Goal: Register for event/course

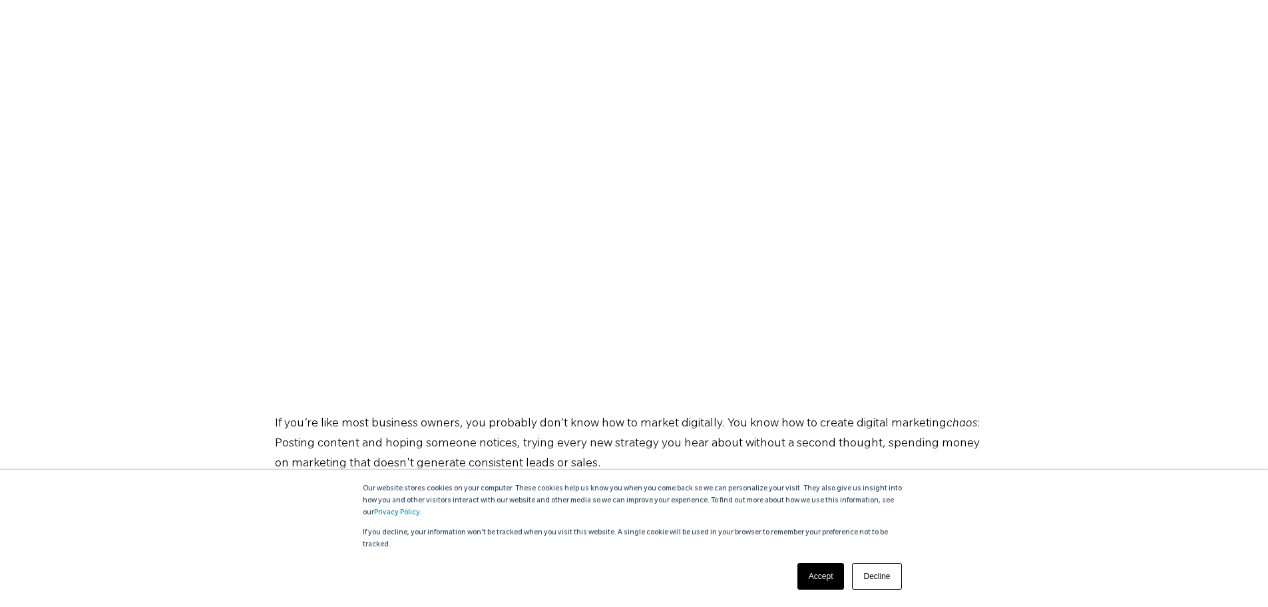
scroll to position [314, 0]
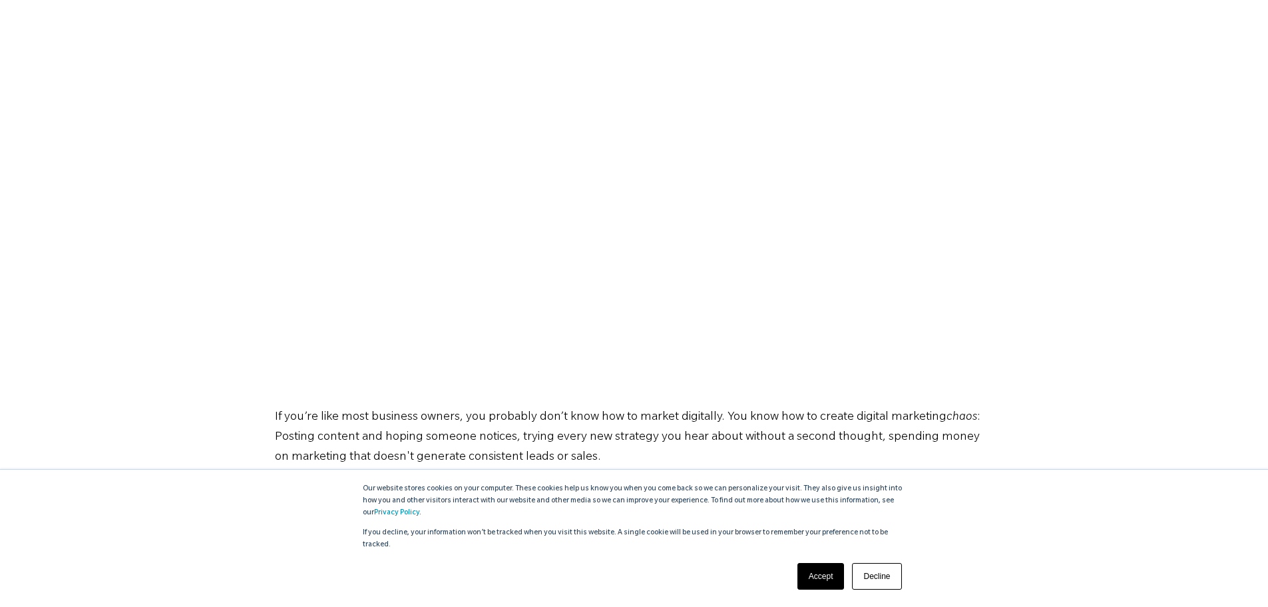
click at [812, 583] on link "Accept" at bounding box center [821, 576] width 47 height 27
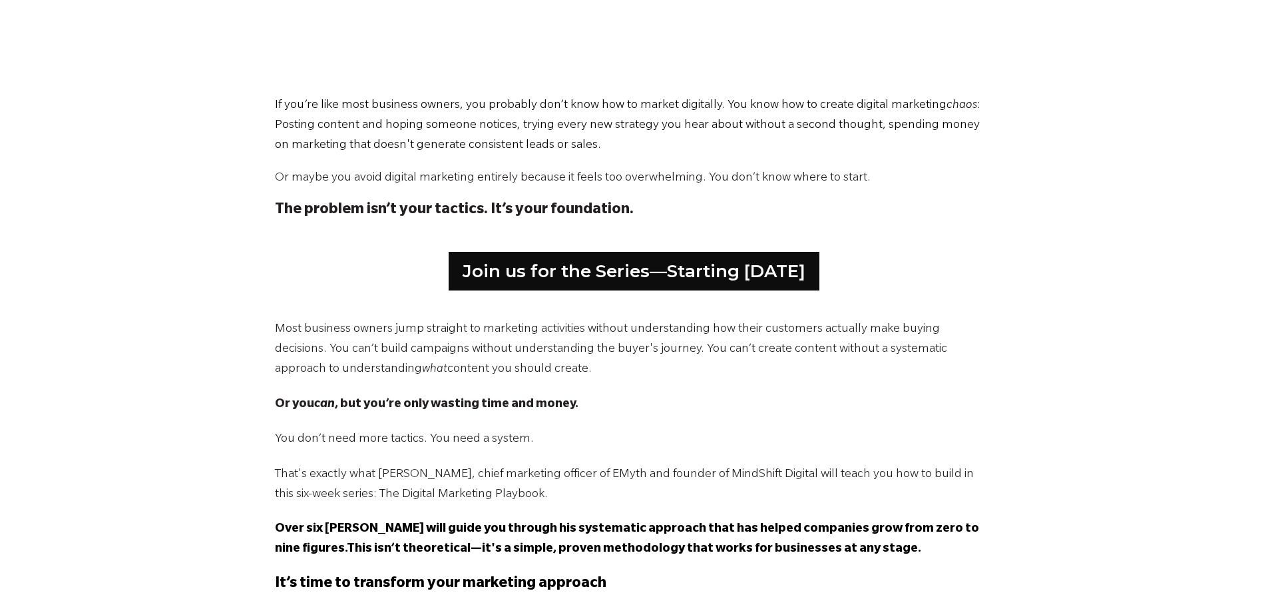
scroll to position [648, 0]
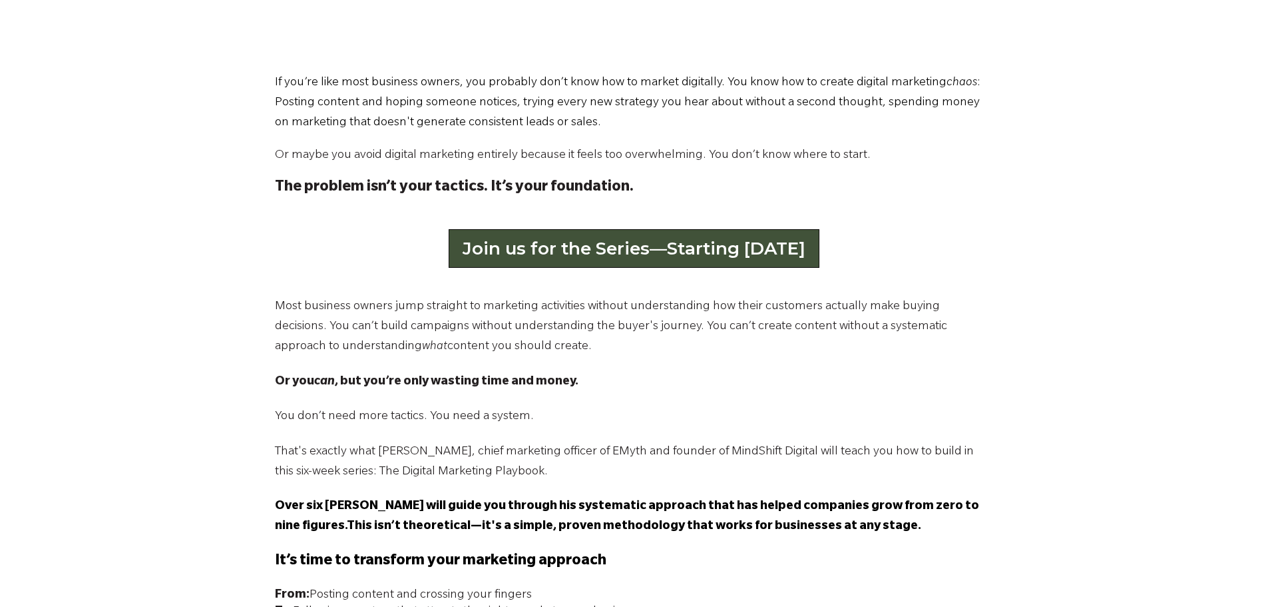
click at [676, 256] on link "Join us for the Series—Starting [DATE]" at bounding box center [634, 248] width 371 height 39
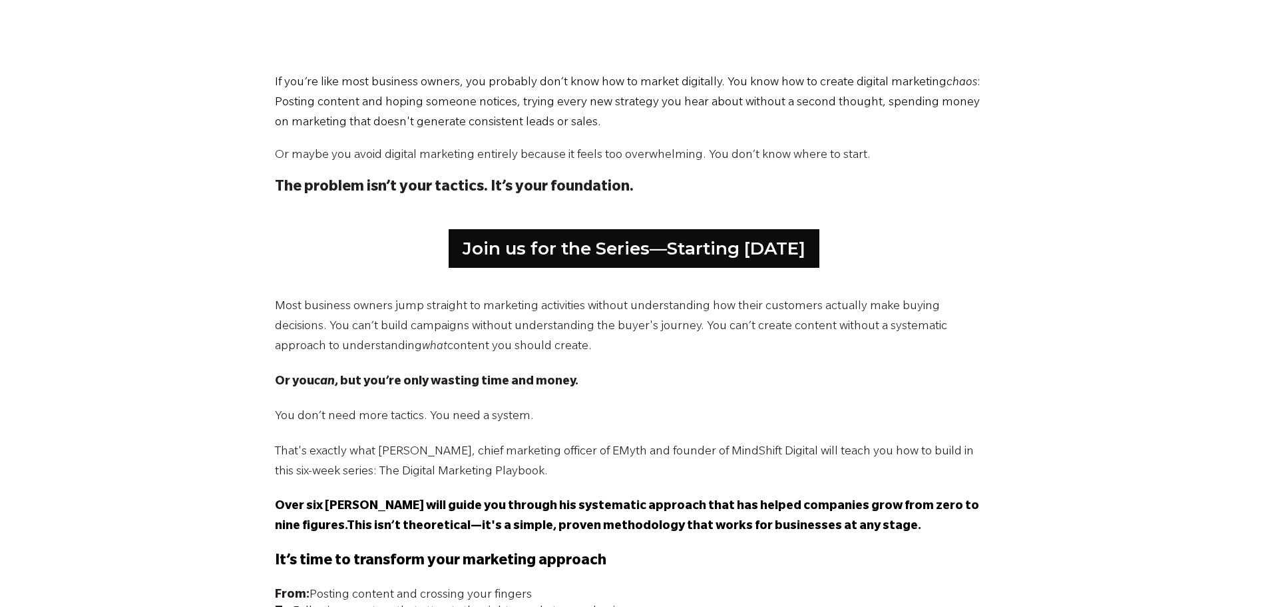
click at [325, 458] on p "That's exactly what [PERSON_NAME], chief marketing officer of EMyth and founder…" at bounding box center [634, 462] width 719 height 40
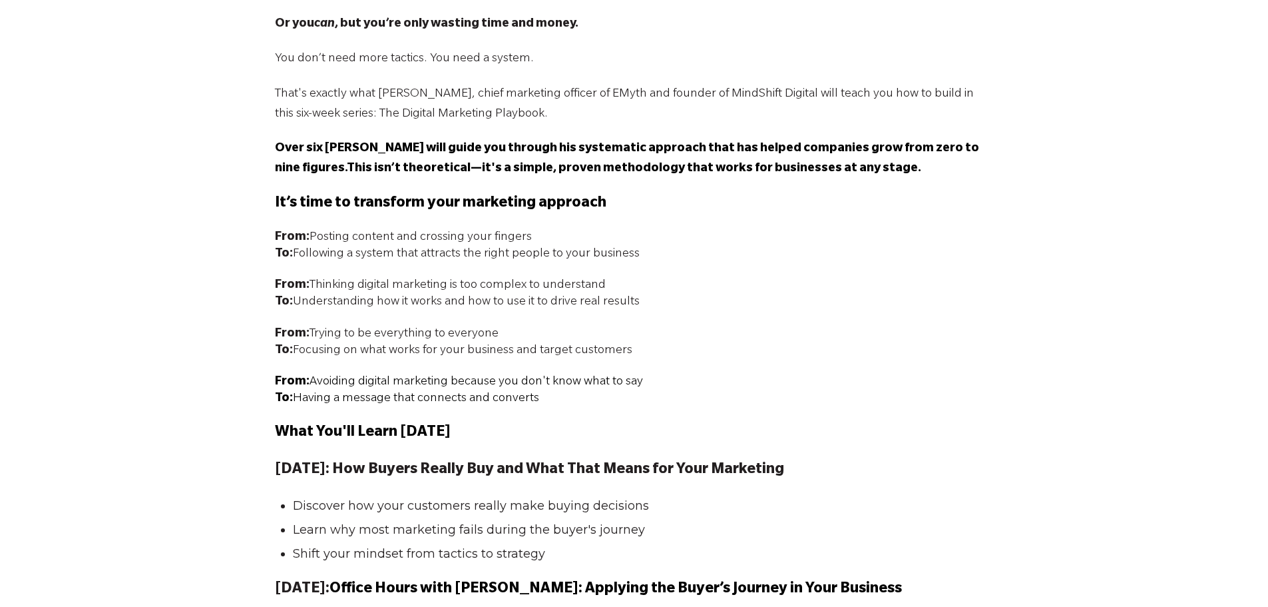
scroll to position [1117, 0]
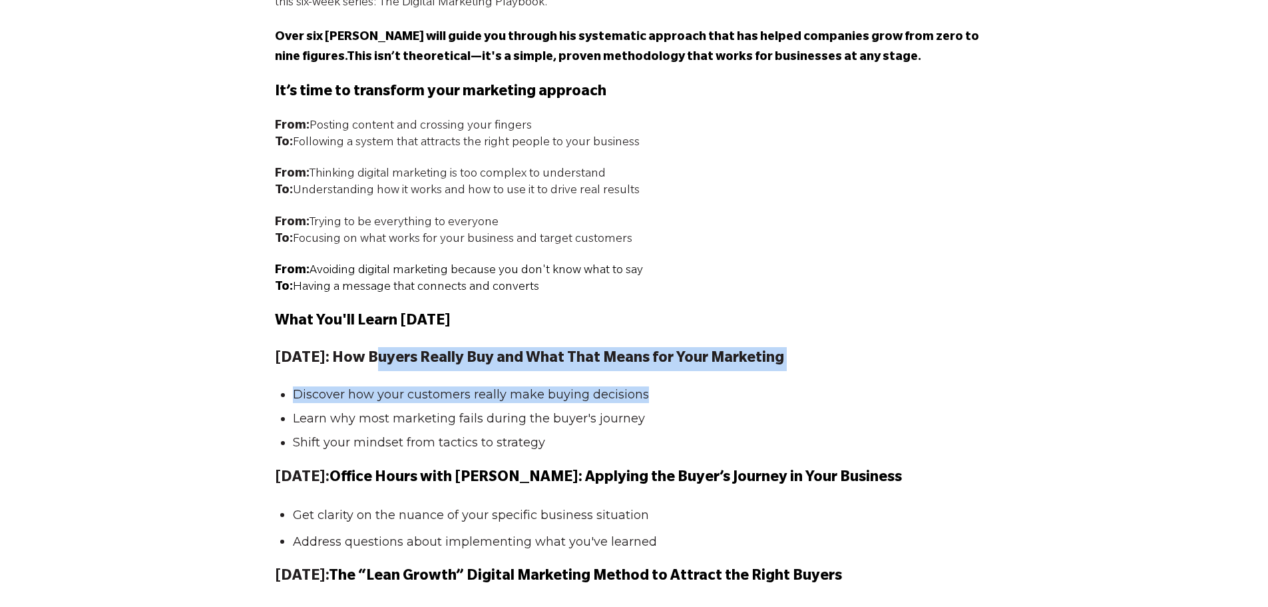
drag, startPoint x: 375, startPoint y: 353, endPoint x: 730, endPoint y: 388, distance: 356.6
click at [729, 388] on span "Most business owners jump straight to marketing activities without understandin…" at bounding box center [634, 598] width 719 height 1540
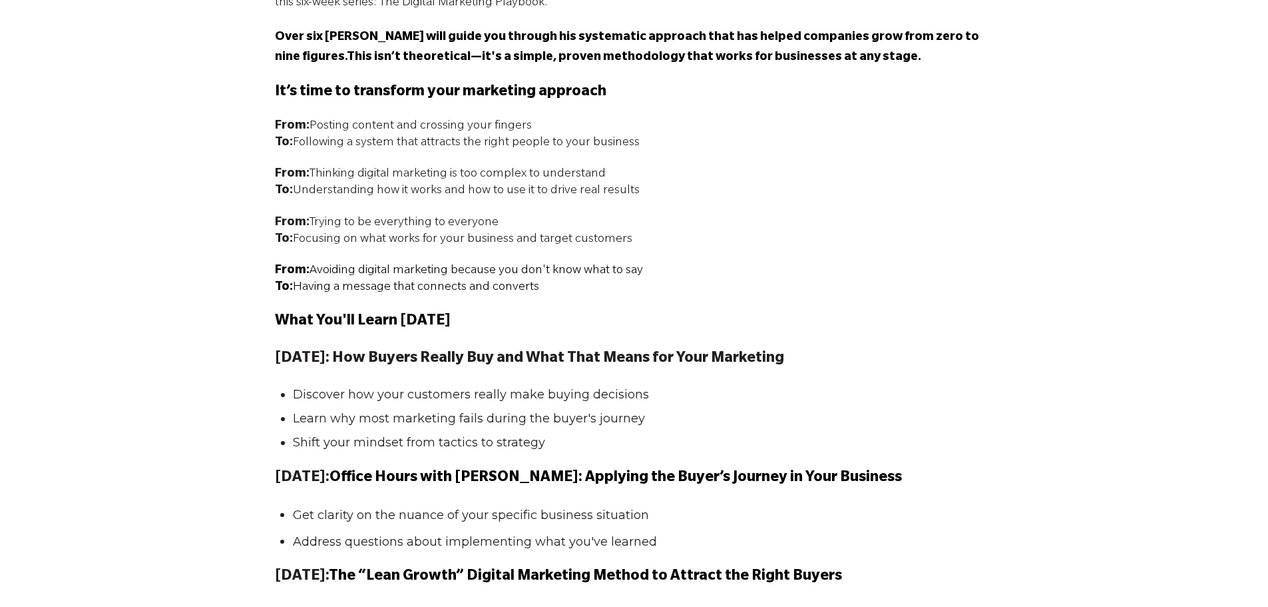
click at [723, 405] on ul "Discover how your customers really make buying decisions Learn why most marketi…" at bounding box center [634, 418] width 719 height 65
click at [726, 395] on li "Discover how your customers really make buying decisions" at bounding box center [640, 394] width 694 height 17
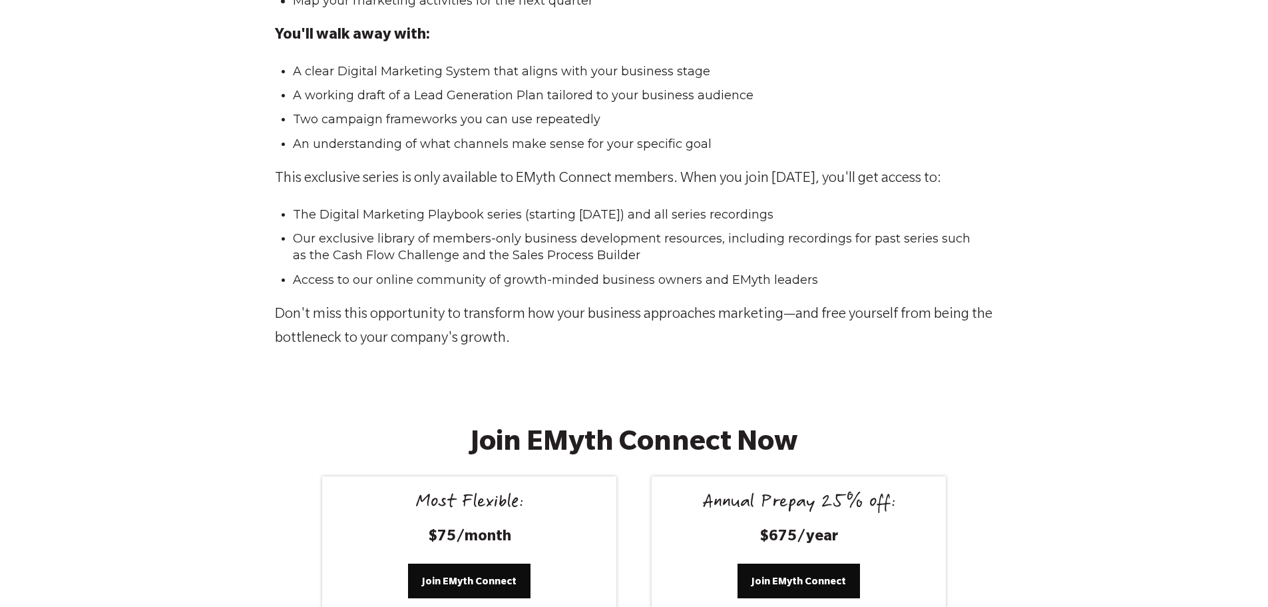
scroll to position [2307, 0]
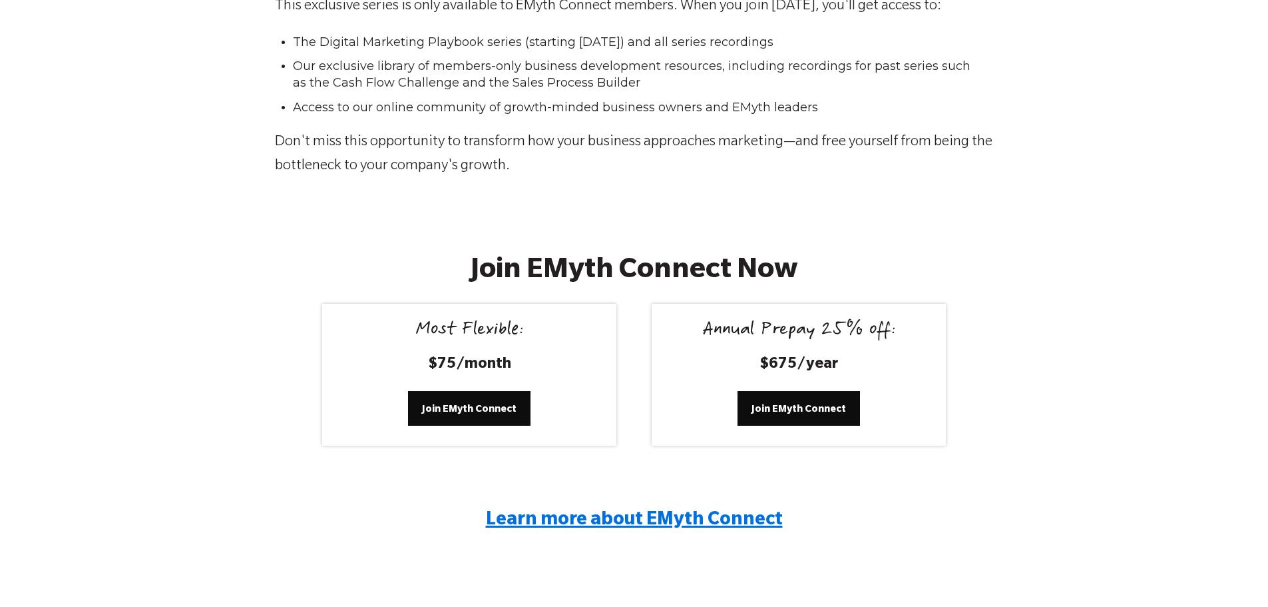
click at [1065, 312] on div "Join EMyth Connect Now Most Flexible: $75/month Join EMyth Connect Annual Prepa…" at bounding box center [634, 405] width 1268 height 391
